Goal: Find contact information: Find contact information

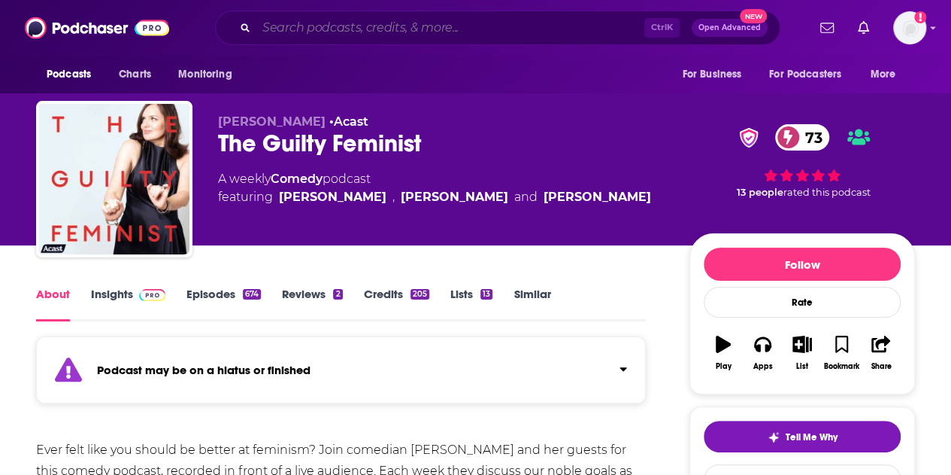
click at [572, 32] on input "Search podcasts, credits, & more..." at bounding box center [450, 28] width 388 height 24
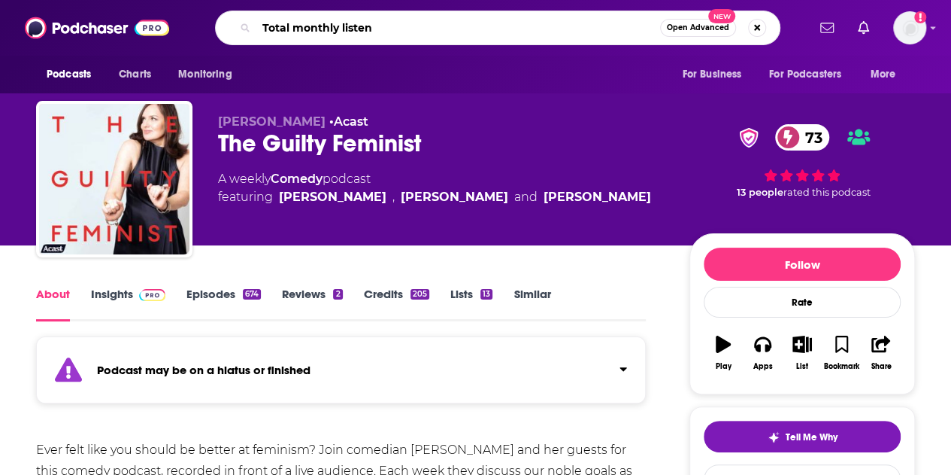
type input "Total monthly listens"
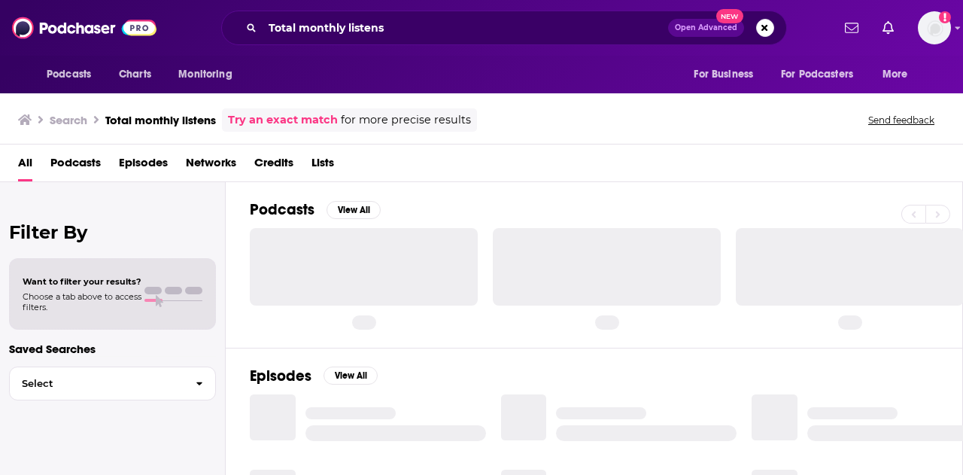
drag, startPoint x: 502, startPoint y: 1, endPoint x: 499, endPoint y: 12, distance: 11.7
click at [502, 2] on div "Podcasts Charts Monitoring Total monthly listens Open Advanced New For Business…" at bounding box center [481, 28] width 963 height 56
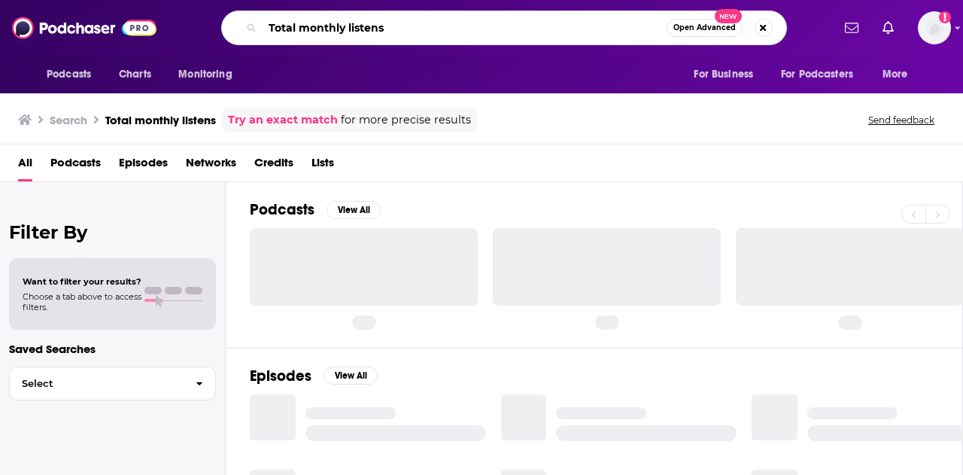
click at [496, 24] on input "Total monthly listens" at bounding box center [464, 28] width 404 height 24
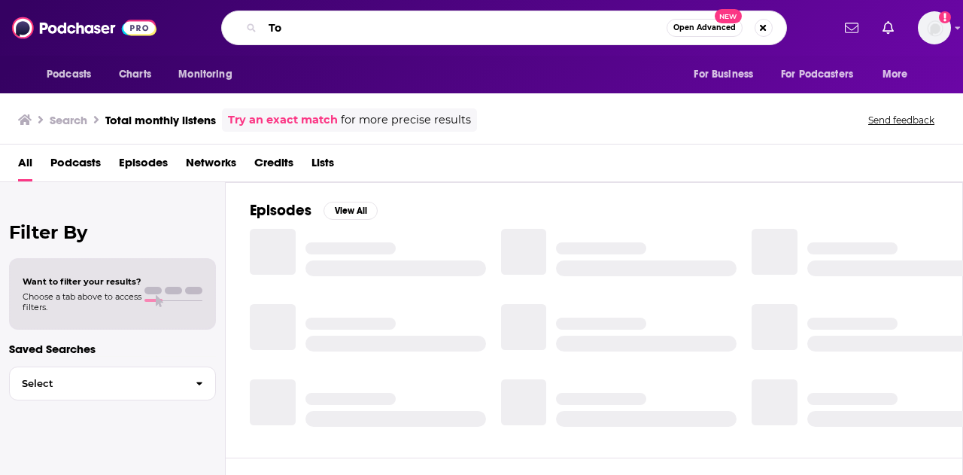
type input "T"
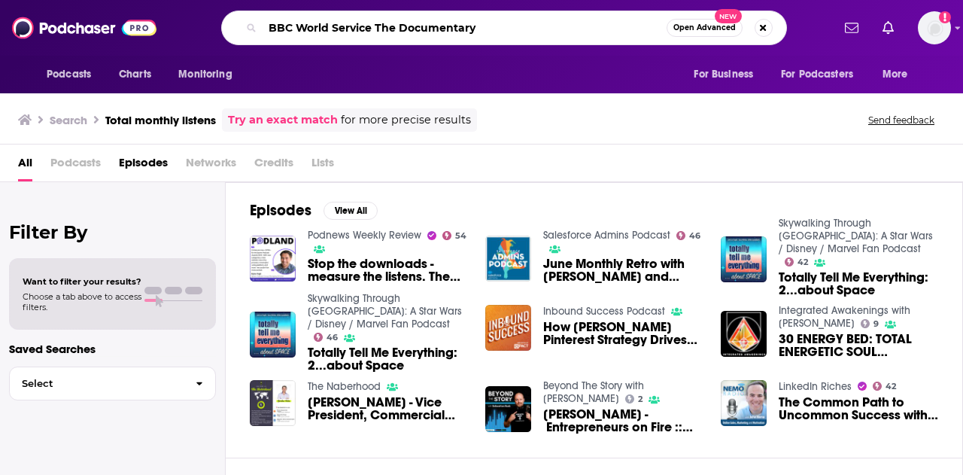
type input "BBC World Service The Documentary"
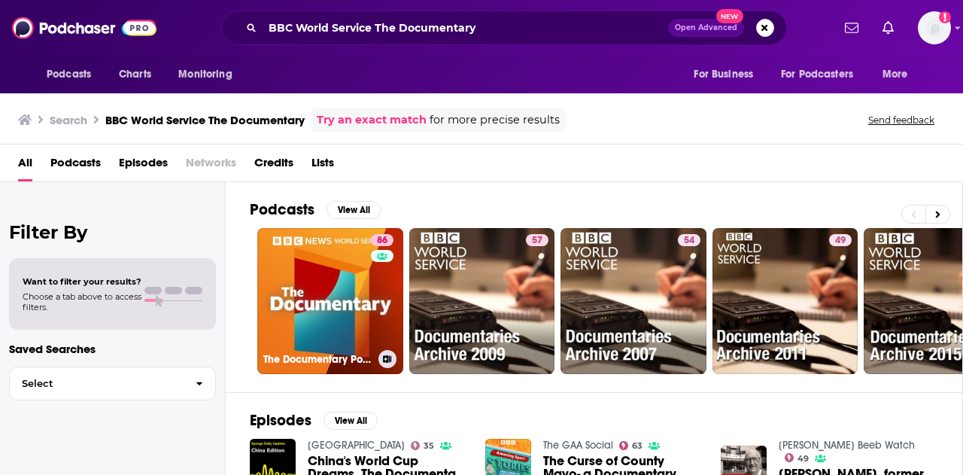
click at [372, 262] on div "86" at bounding box center [384, 292] width 26 height 116
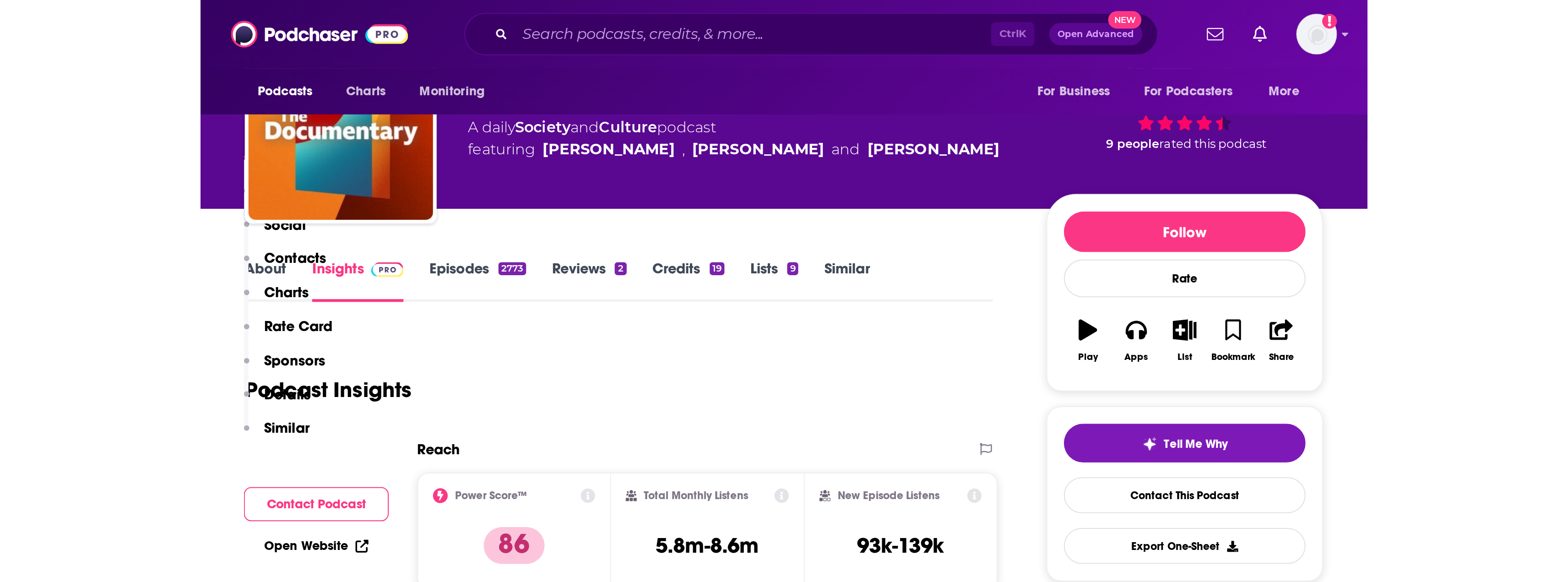
scroll to position [183, 0]
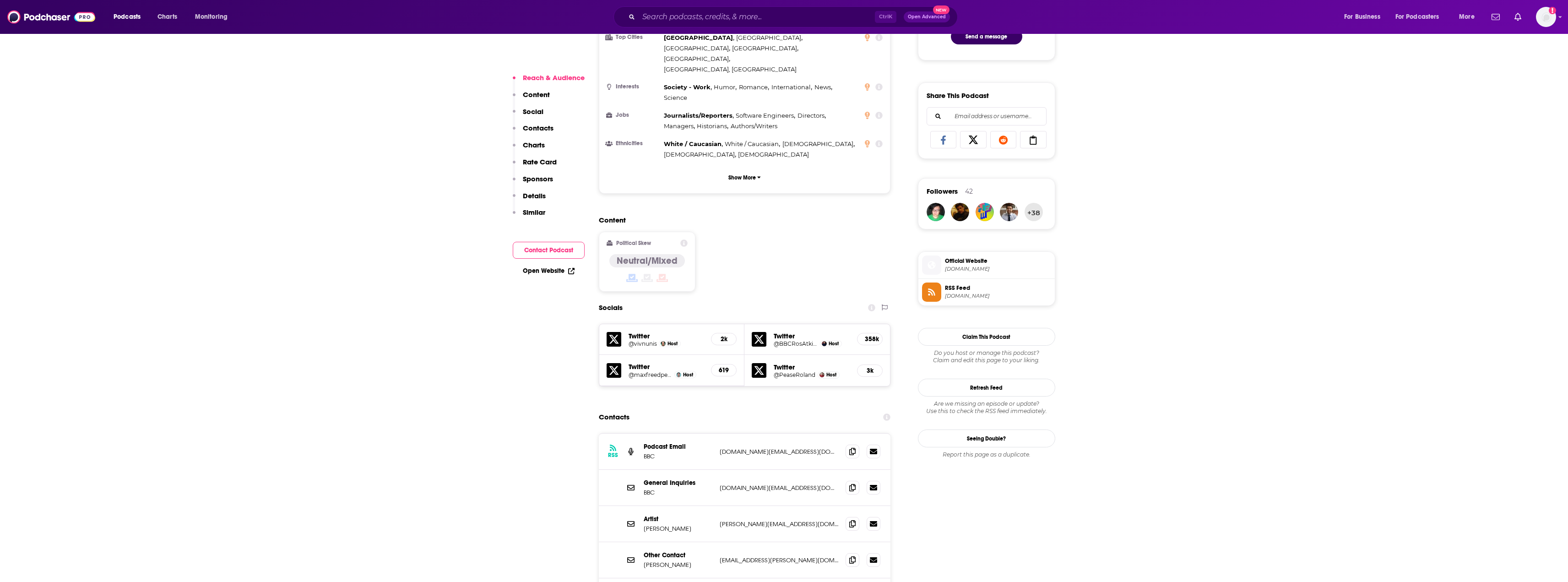
scroll to position [641, 0]
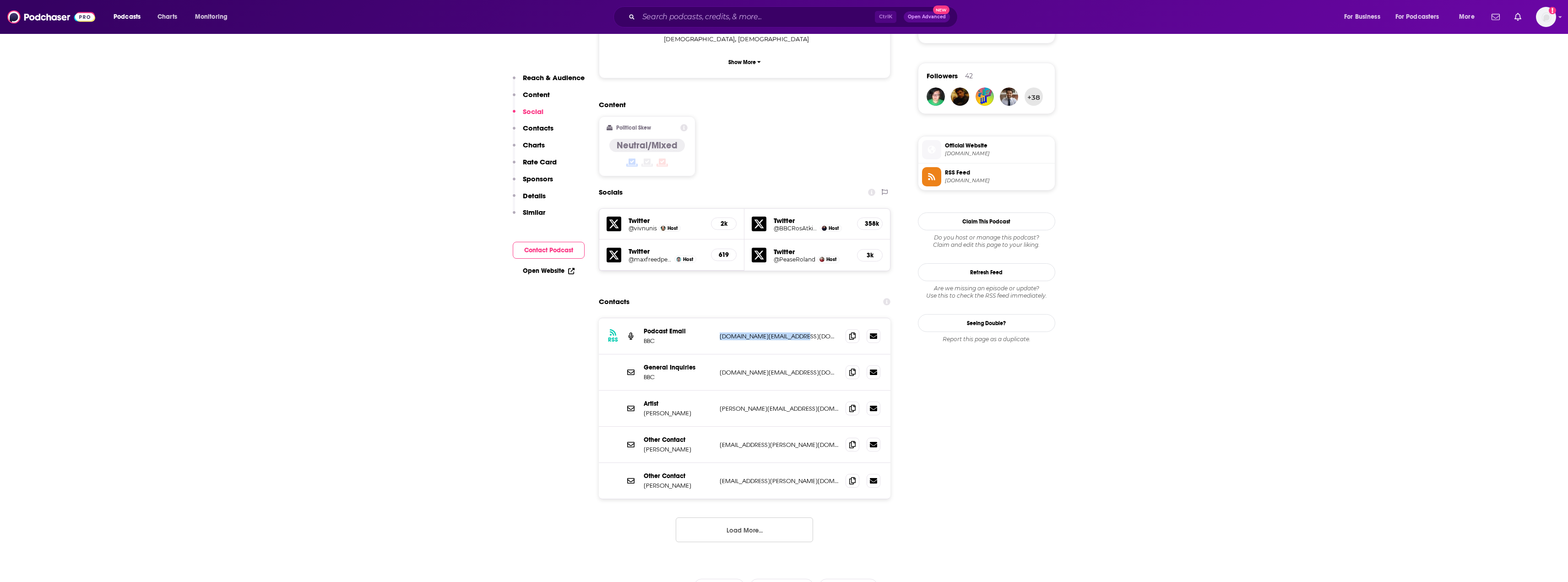
drag, startPoint x: 809, startPoint y: 304, endPoint x: 729, endPoint y: 312, distance: 80.4
click at [579, 289] on div "RSS Podcast Email BBC [DOMAIN_NAME][EMAIL_ADDRESS][DOMAIN_NAME] [DOMAIN_NAME][E…" at bounding box center [745, 336] width 292 height 36
drag, startPoint x: 752, startPoint y: 306, endPoint x: 433, endPoint y: 400, distance: 332.6
drag, startPoint x: 803, startPoint y: 304, endPoint x: 735, endPoint y: 306, distance: 68.0
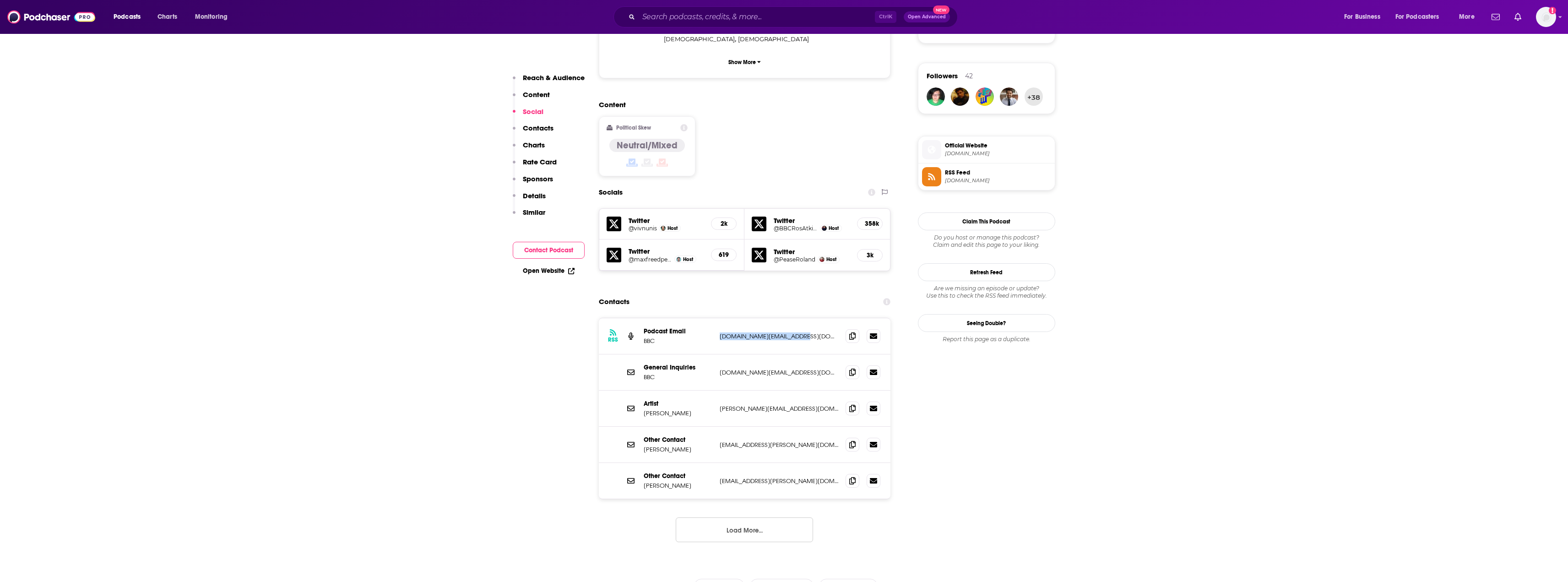
click at [0, 0] on div "Podcast Email BBC [DOMAIN_NAME][EMAIL_ADDRESS][DOMAIN_NAME] [DOMAIN_NAME][EMAIL…" at bounding box center [0, 0] width 0 height 0
copy div "[DOMAIN_NAME][EMAIL_ADDRESS][DOMAIN_NAME]"
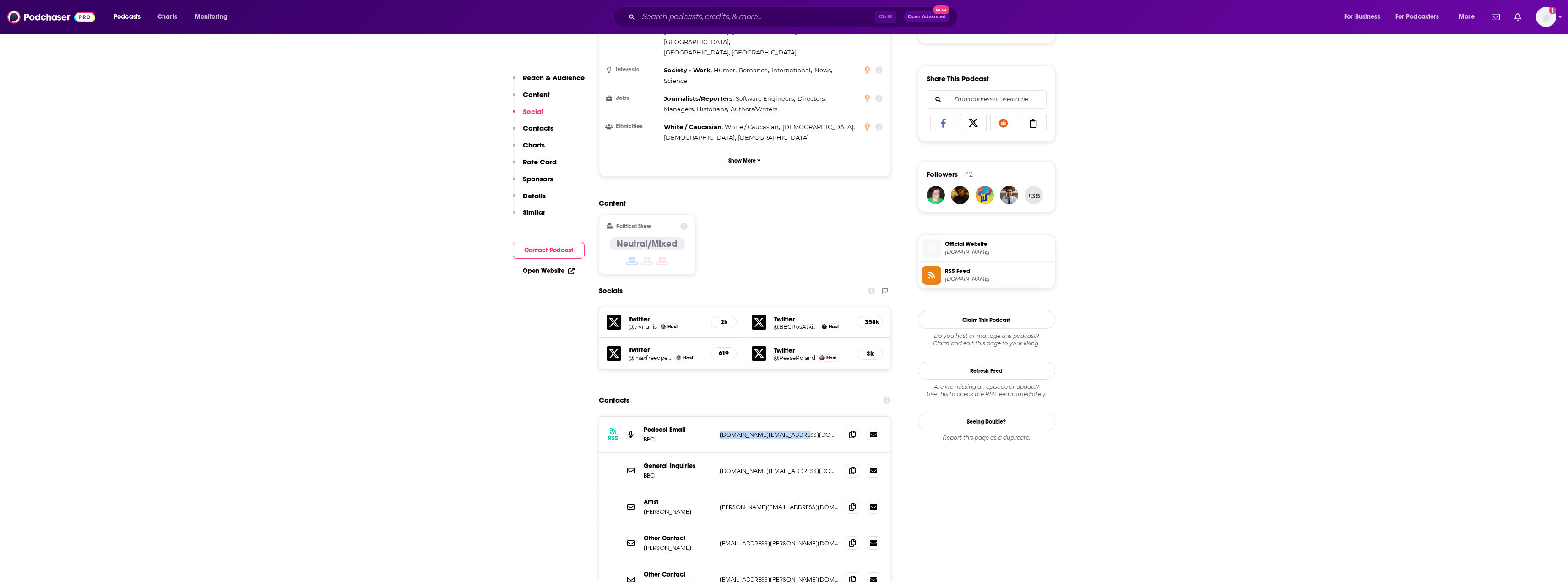
scroll to position [412, 0]
